Goal: Ask a question

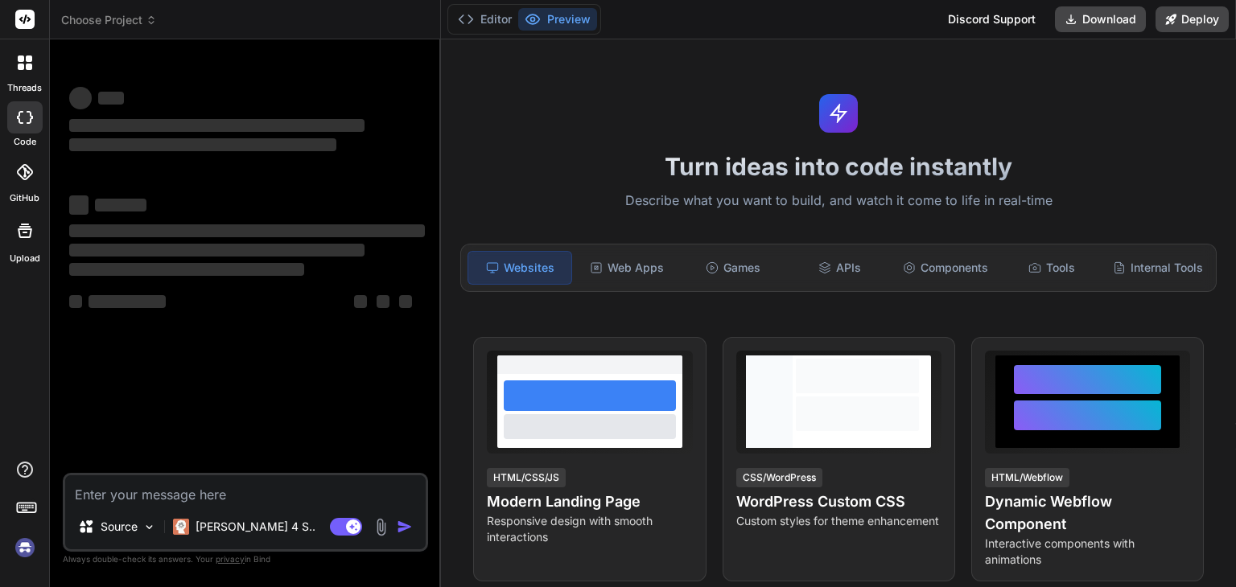
click at [146, 495] on textarea at bounding box center [245, 489] width 360 height 29
type textarea "x"
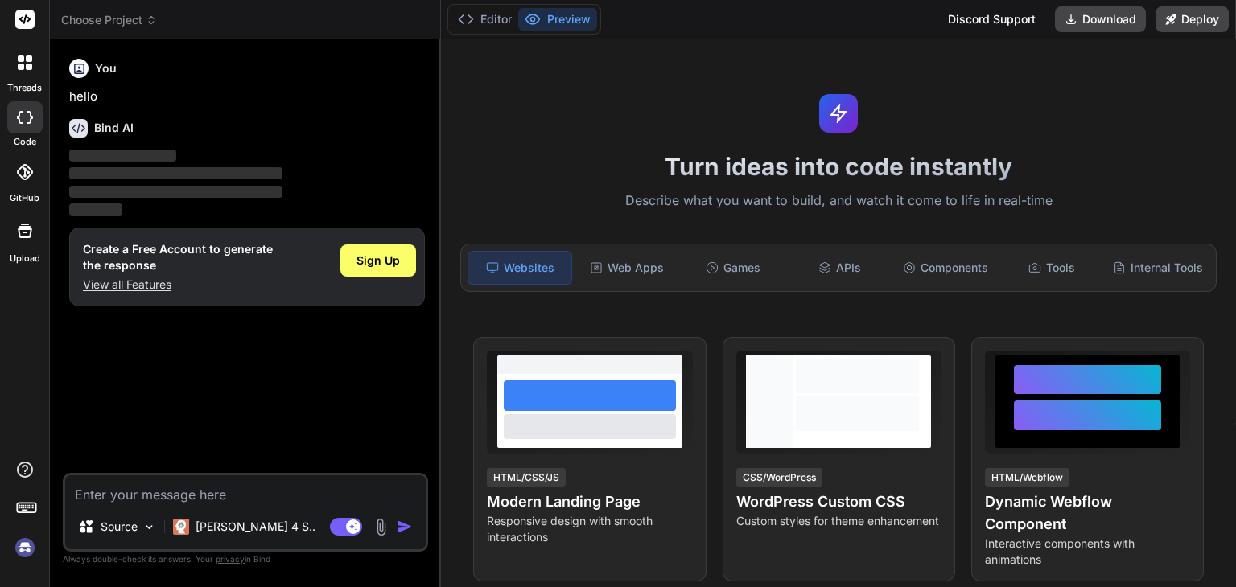
type textarea "-----------------------------------/*Taking Other Therapy data for selected Pat…"
type textarea "x"
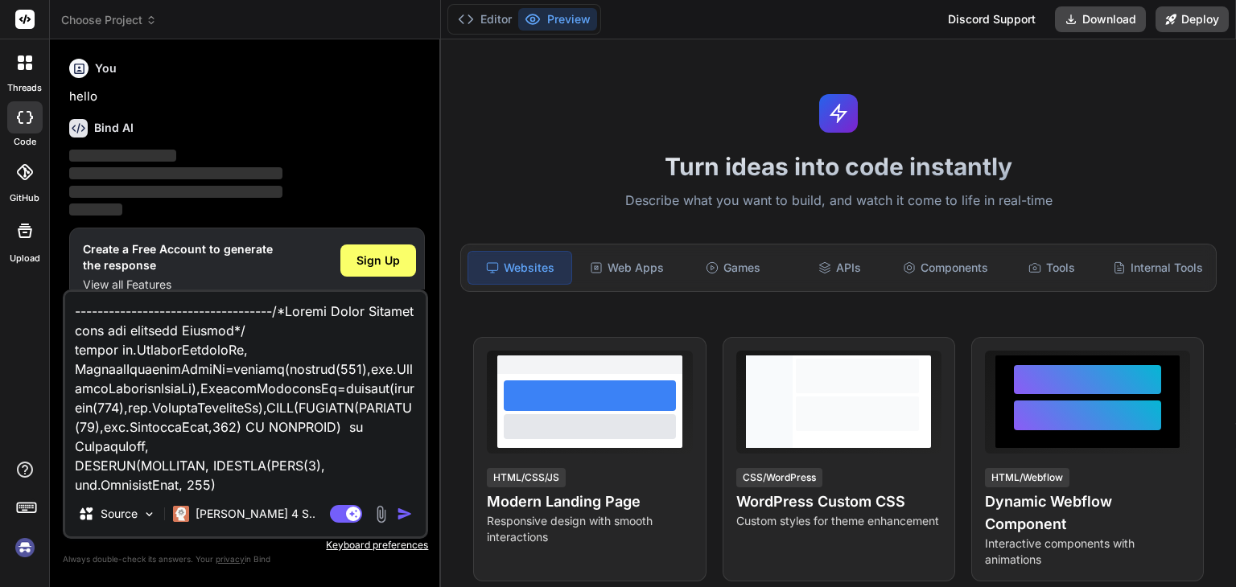
scroll to position [1101, 0]
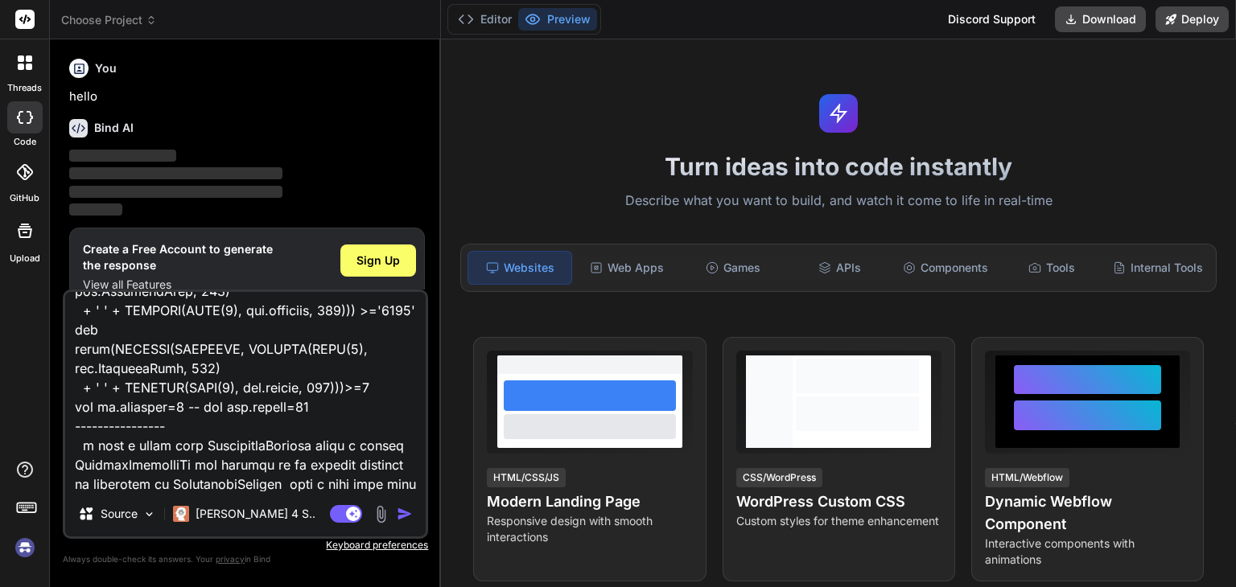
type textarea "-----------------------------------/*Taking Other Therapy data for selected Pat…"
click at [401, 516] on img "button" at bounding box center [405, 514] width 16 height 16
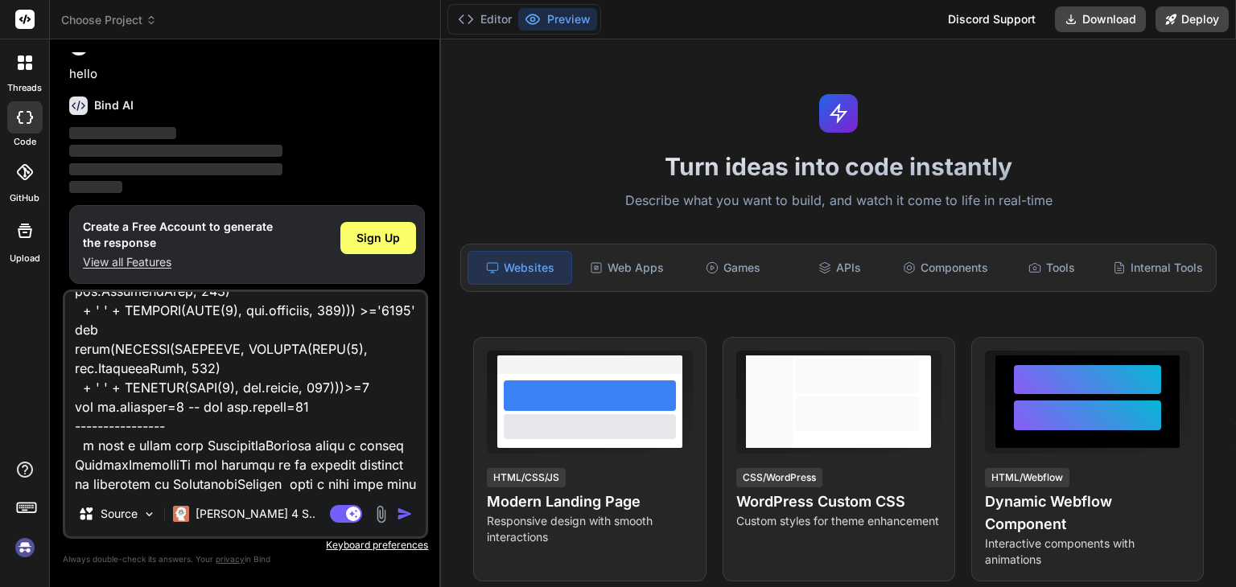
scroll to position [0, 0]
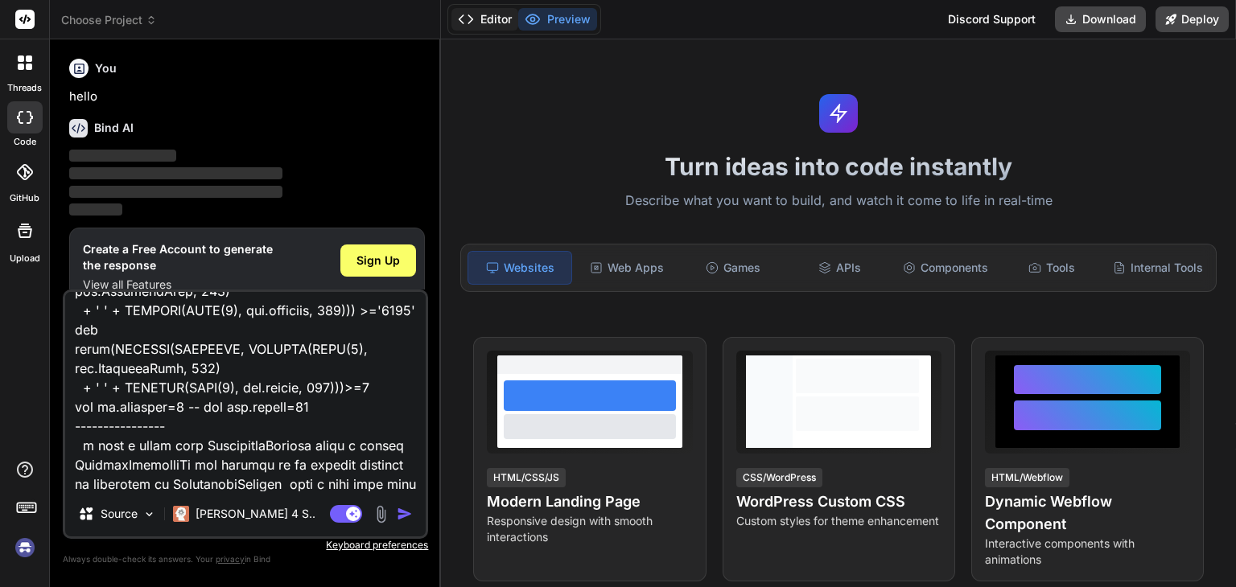
click at [500, 17] on button "Editor" at bounding box center [484, 19] width 67 height 23
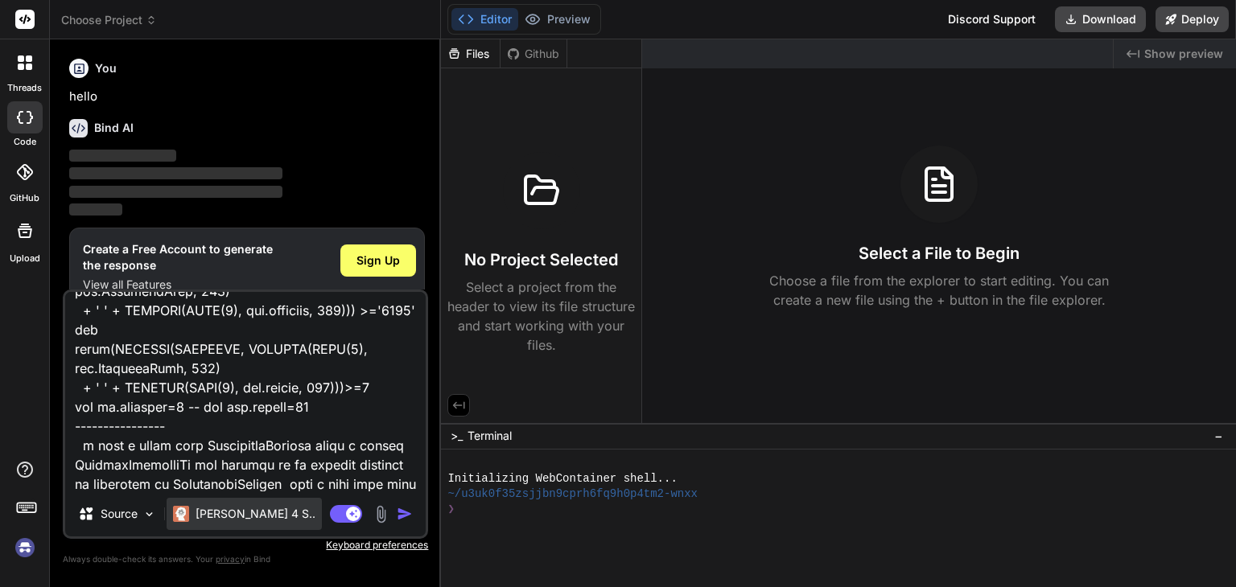
click at [225, 518] on p "[PERSON_NAME] 4 S.." at bounding box center [256, 514] width 120 height 16
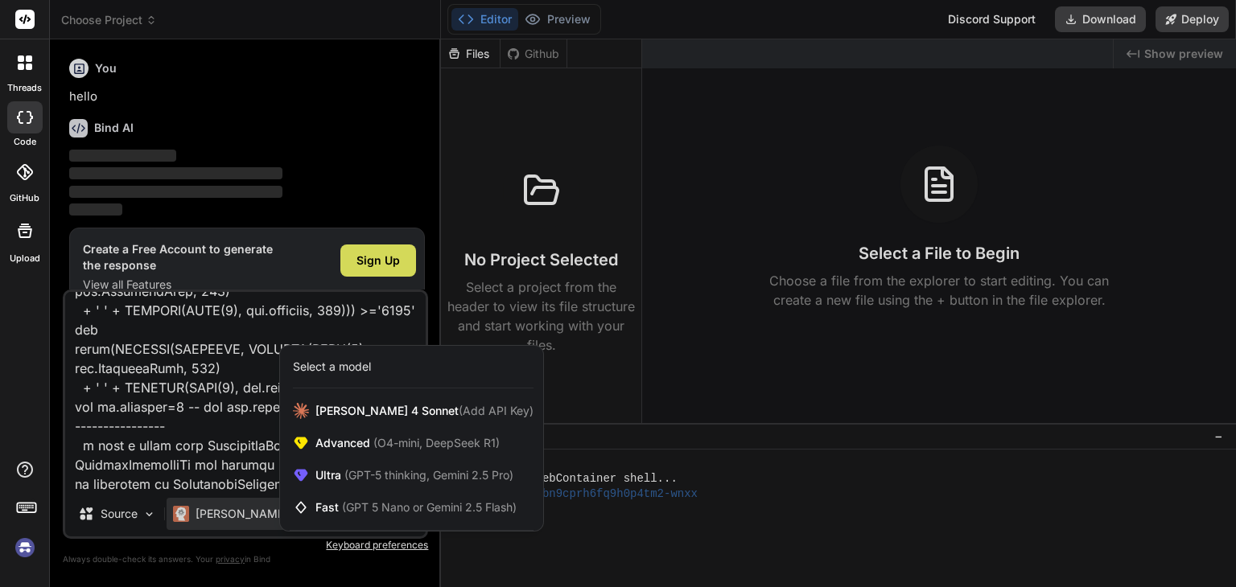
click at [146, 518] on div at bounding box center [618, 293] width 1236 height 587
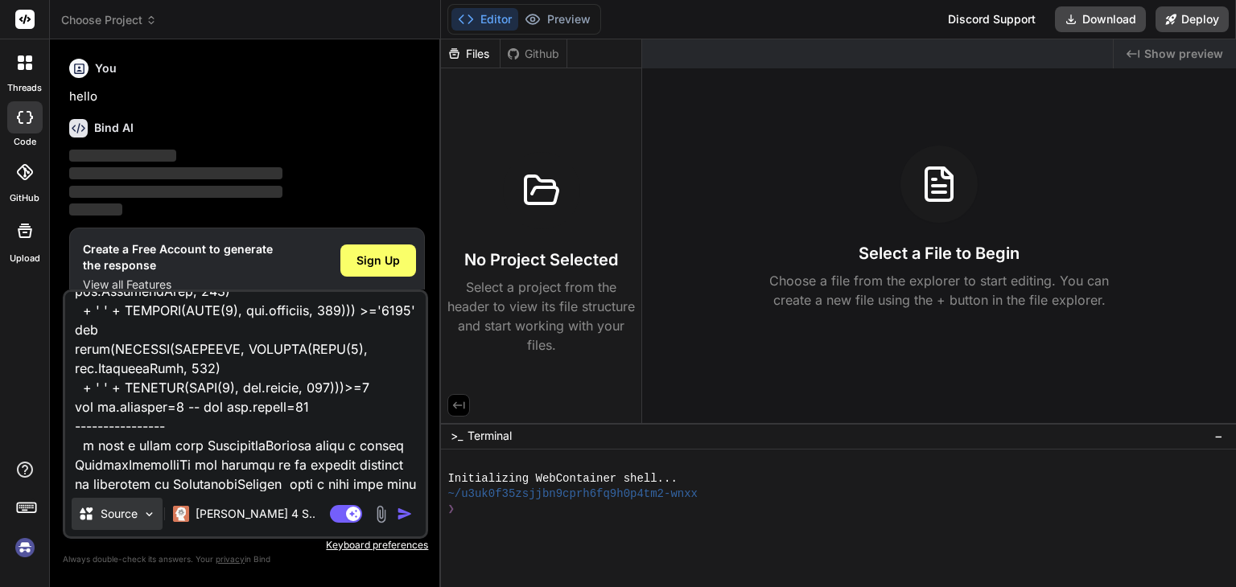
click at [149, 517] on img at bounding box center [149, 515] width 14 height 14
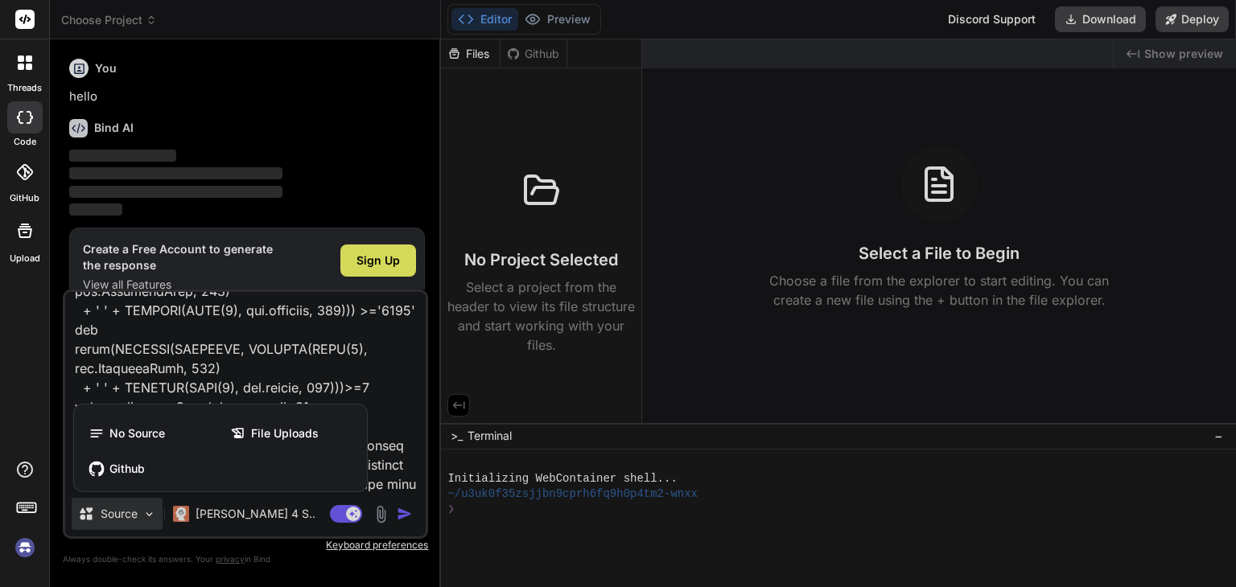
click at [351, 516] on div at bounding box center [618, 293] width 1236 height 587
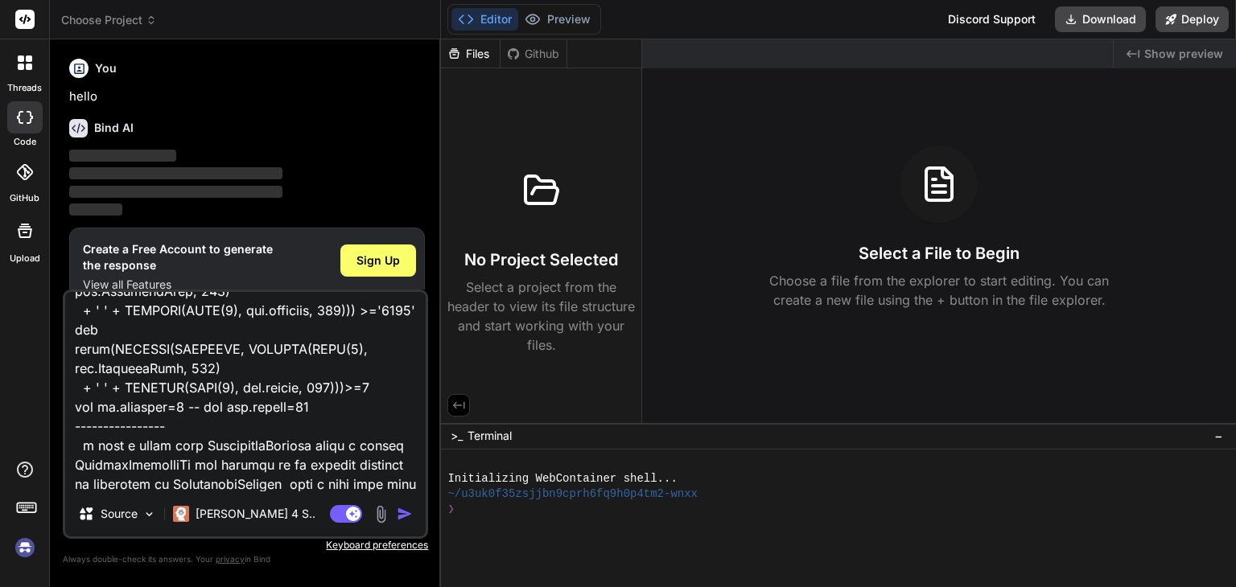
click at [351, 516] on rect at bounding box center [353, 514] width 14 height 14
type textarea "x"
click at [398, 517] on img "button" at bounding box center [405, 514] width 16 height 16
click at [401, 513] on img "button" at bounding box center [405, 514] width 16 height 16
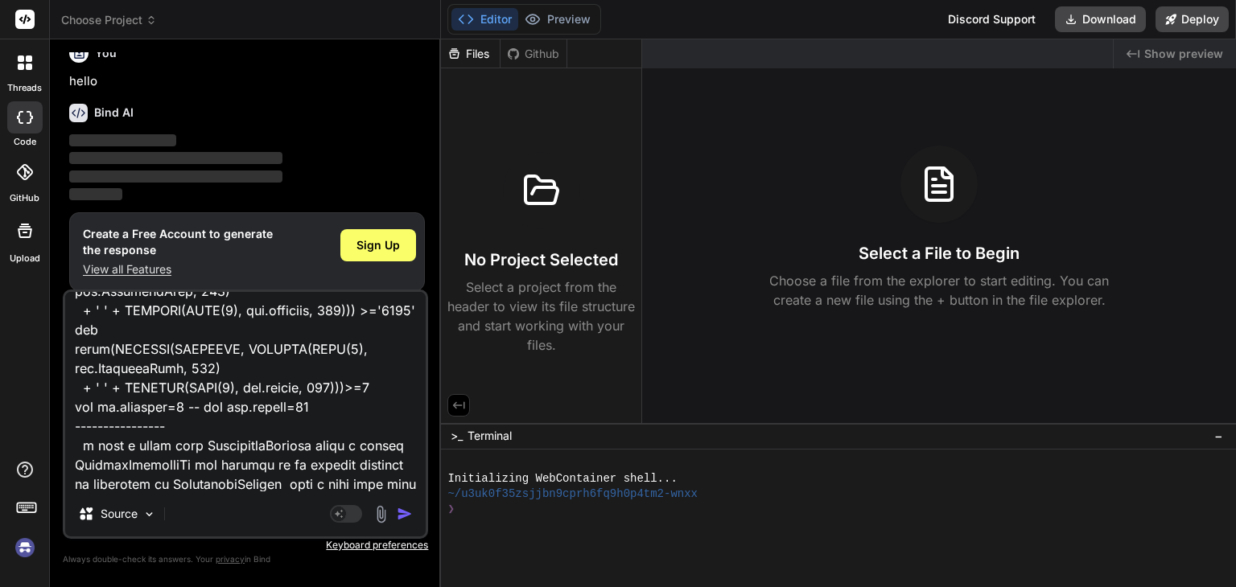
scroll to position [23, 0]
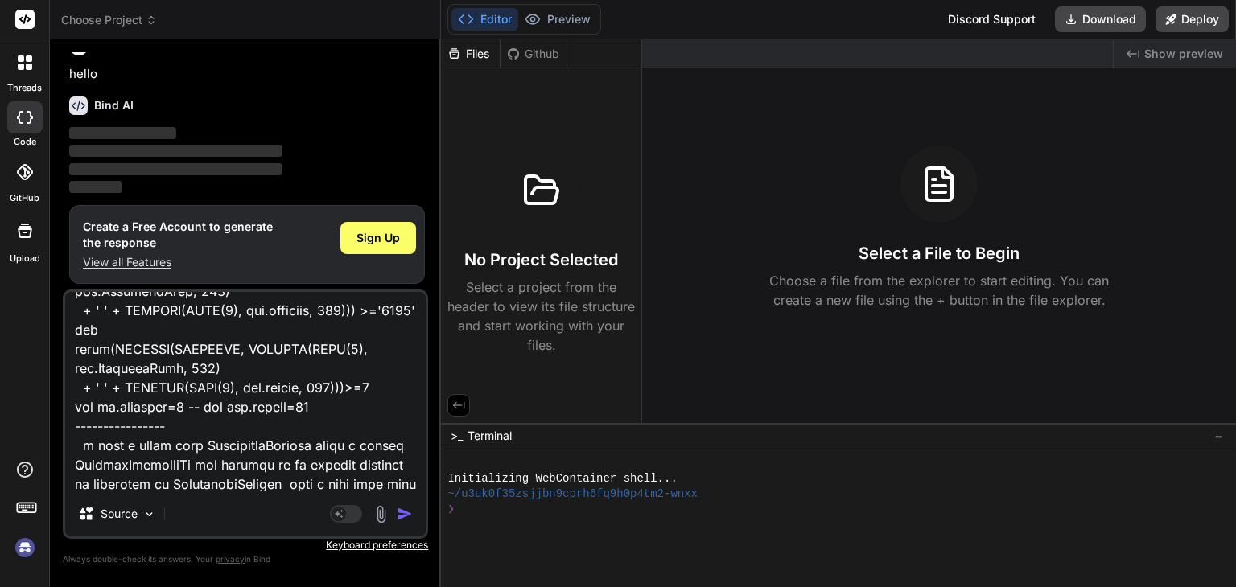
click at [158, 260] on p "View all Features" at bounding box center [178, 262] width 190 height 16
